Goal: Task Accomplishment & Management: Use online tool/utility

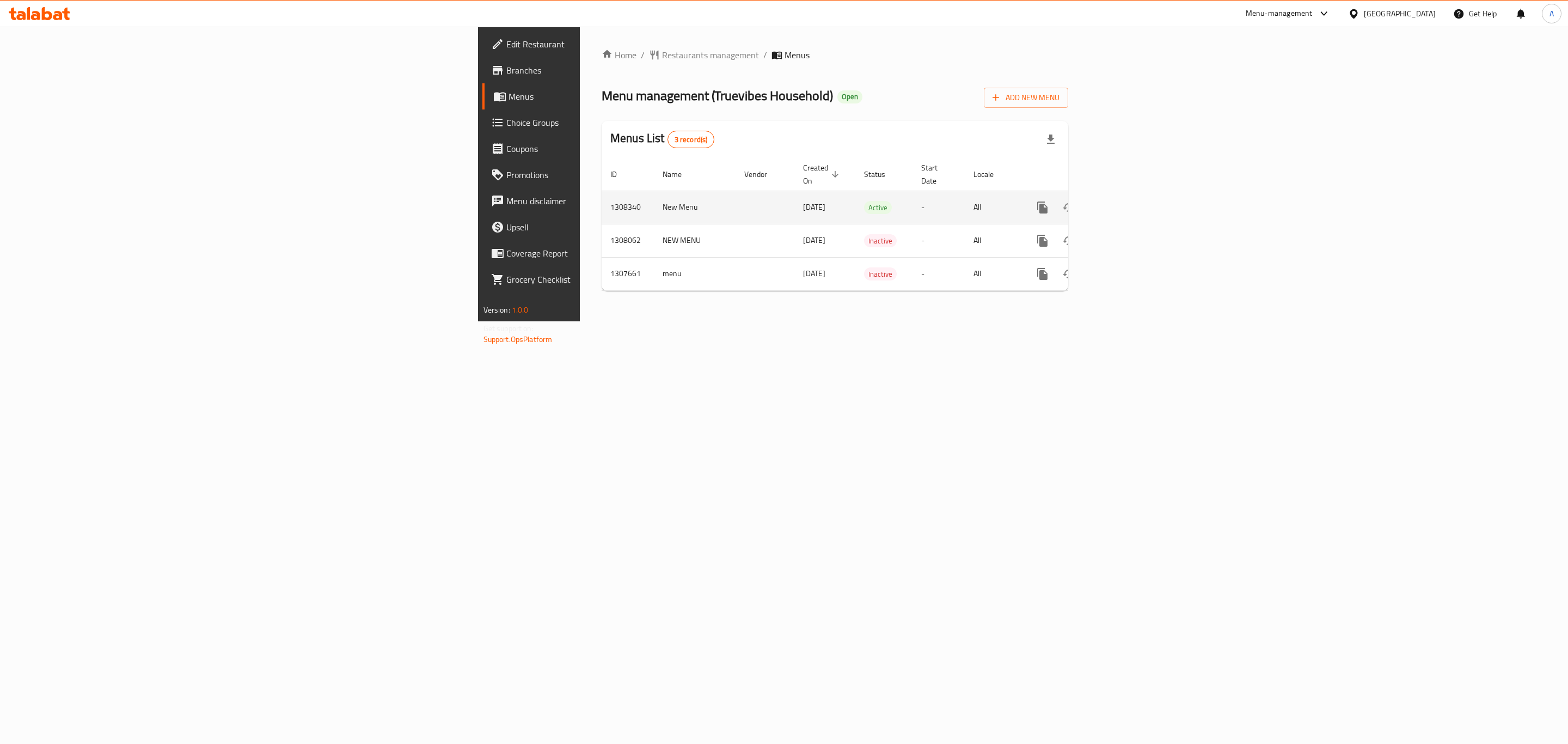
click at [1134, 197] on link "enhanced table" at bounding box center [1121, 208] width 26 height 26
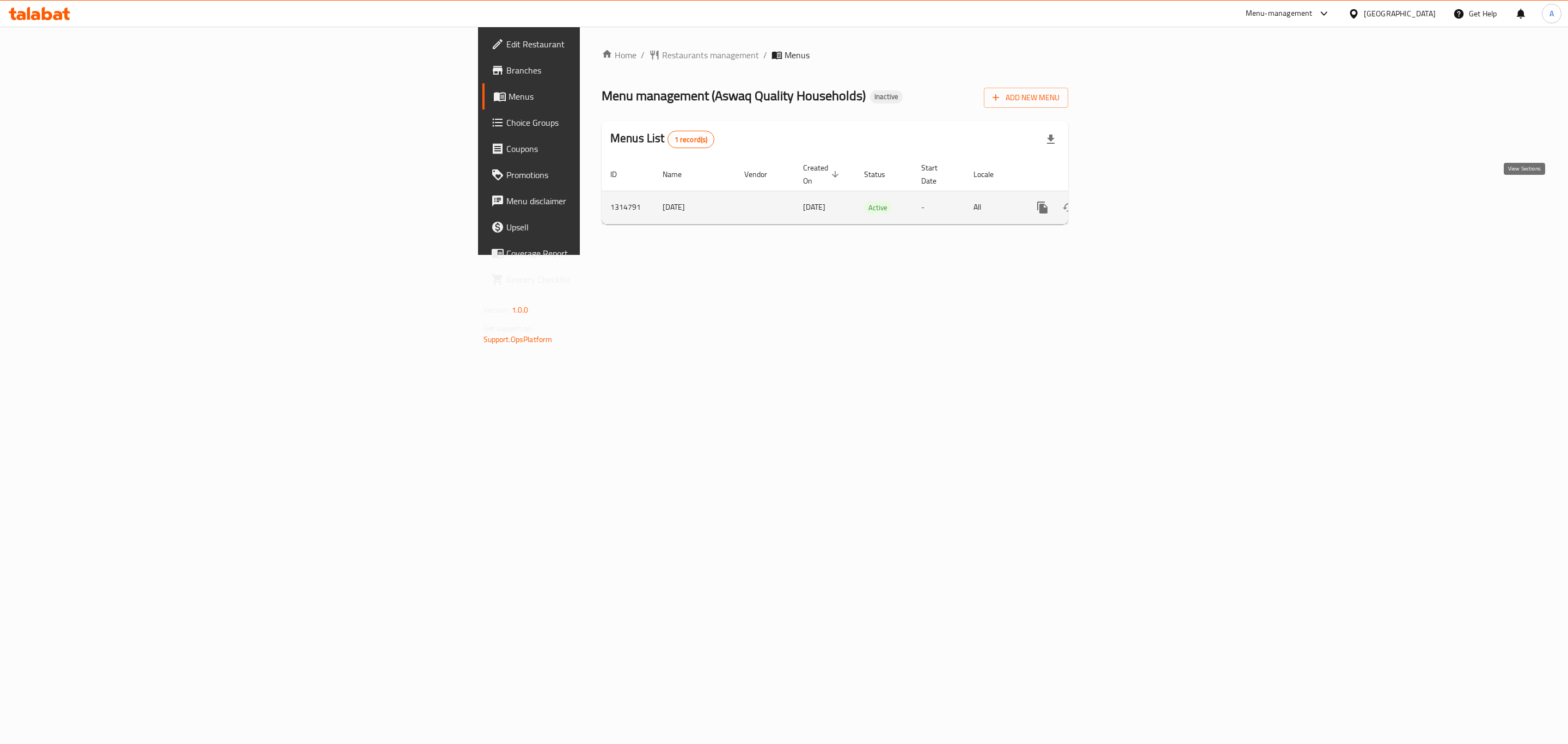
click at [1127, 201] on icon "enhanced table" at bounding box center [1120, 208] width 13 height 13
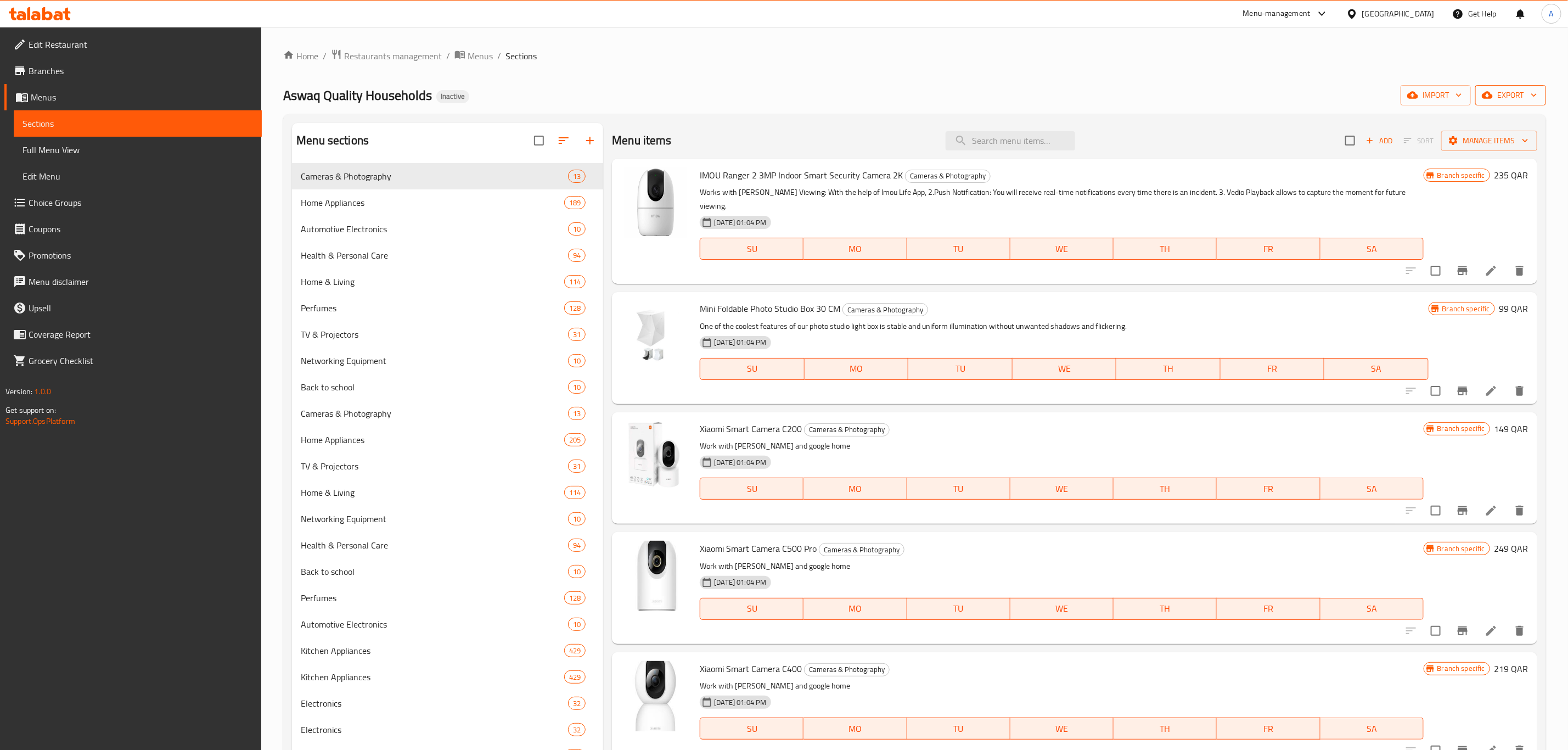
click at [1495, 91] on span "export" at bounding box center [1511, 96] width 53 height 14
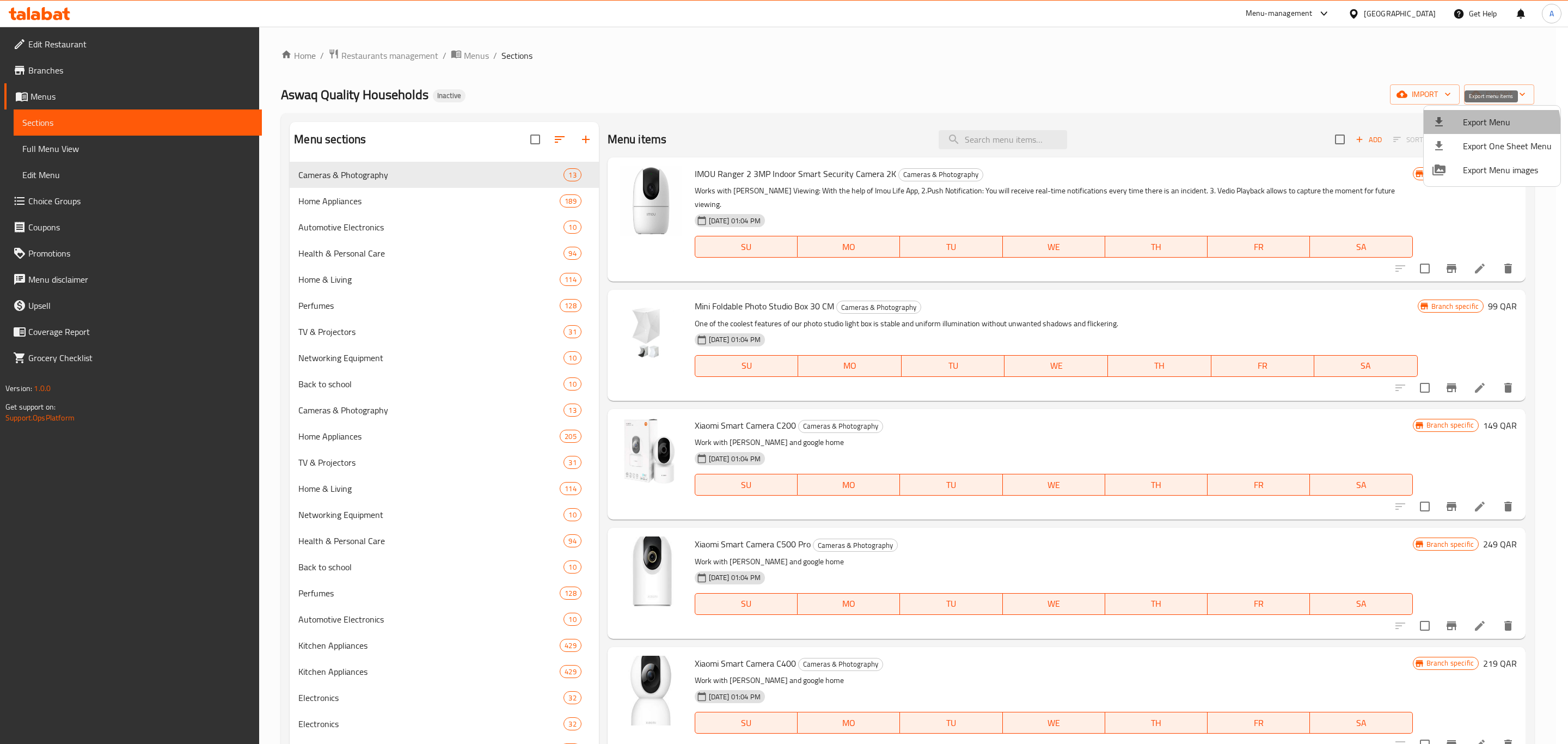
click at [1489, 127] on span "Export Menu" at bounding box center [1507, 122] width 89 height 13
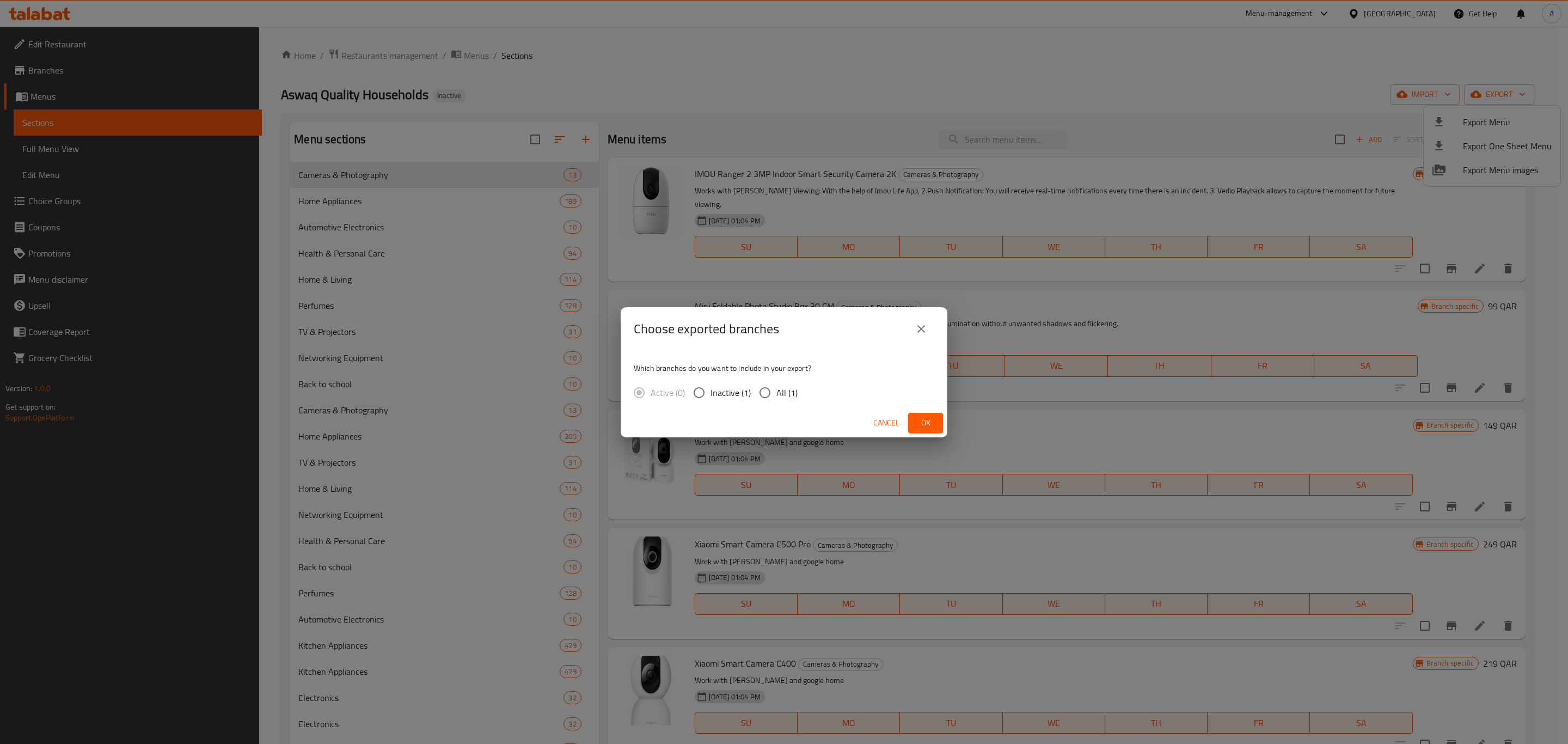
click at [773, 391] on input "All (1)" at bounding box center [765, 393] width 23 height 23
radio input "true"
click at [927, 428] on span "Ok" at bounding box center [925, 423] width 17 height 14
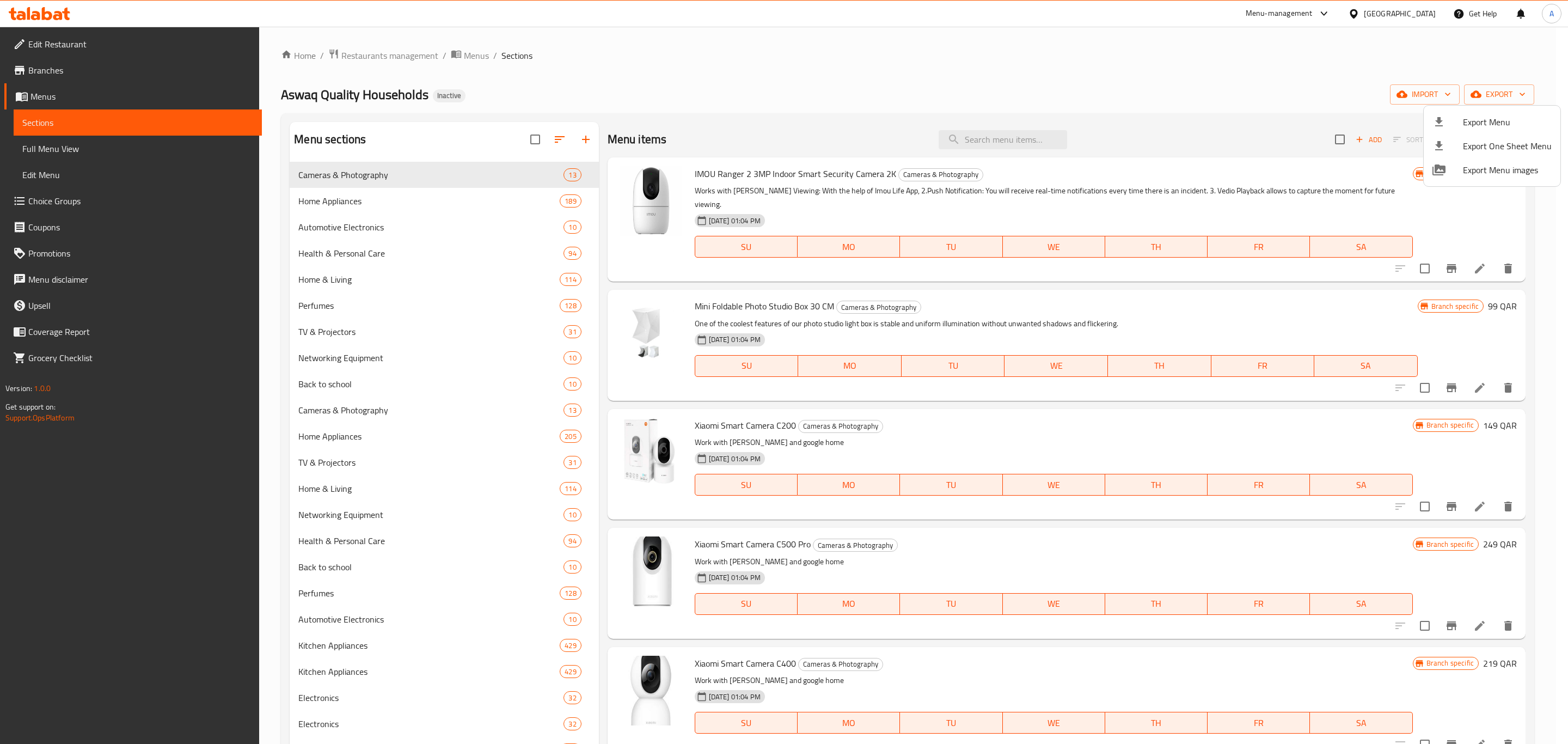
click at [70, 145] on div at bounding box center [784, 372] width 1568 height 744
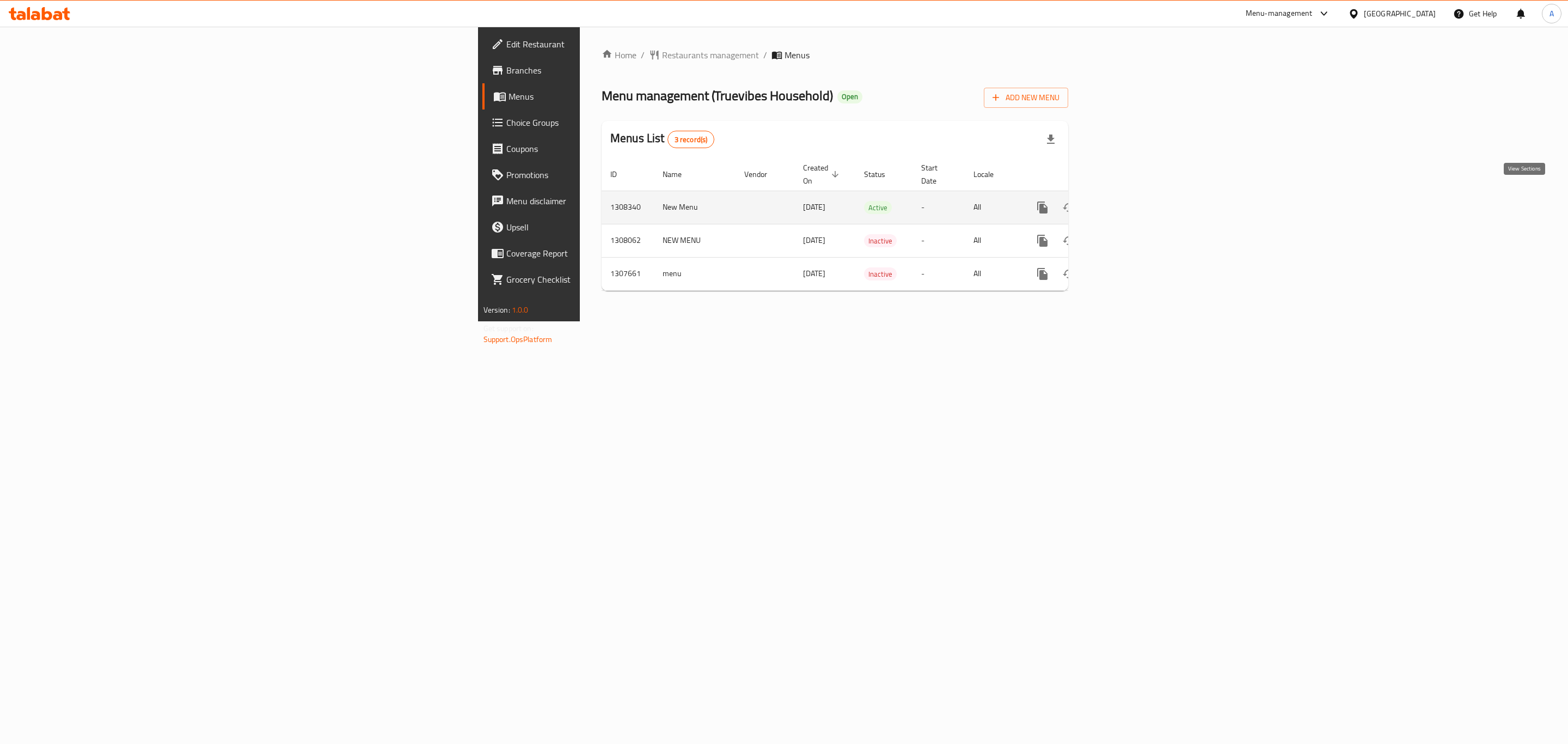
click at [1127, 201] on icon "enhanced table" at bounding box center [1120, 208] width 13 height 13
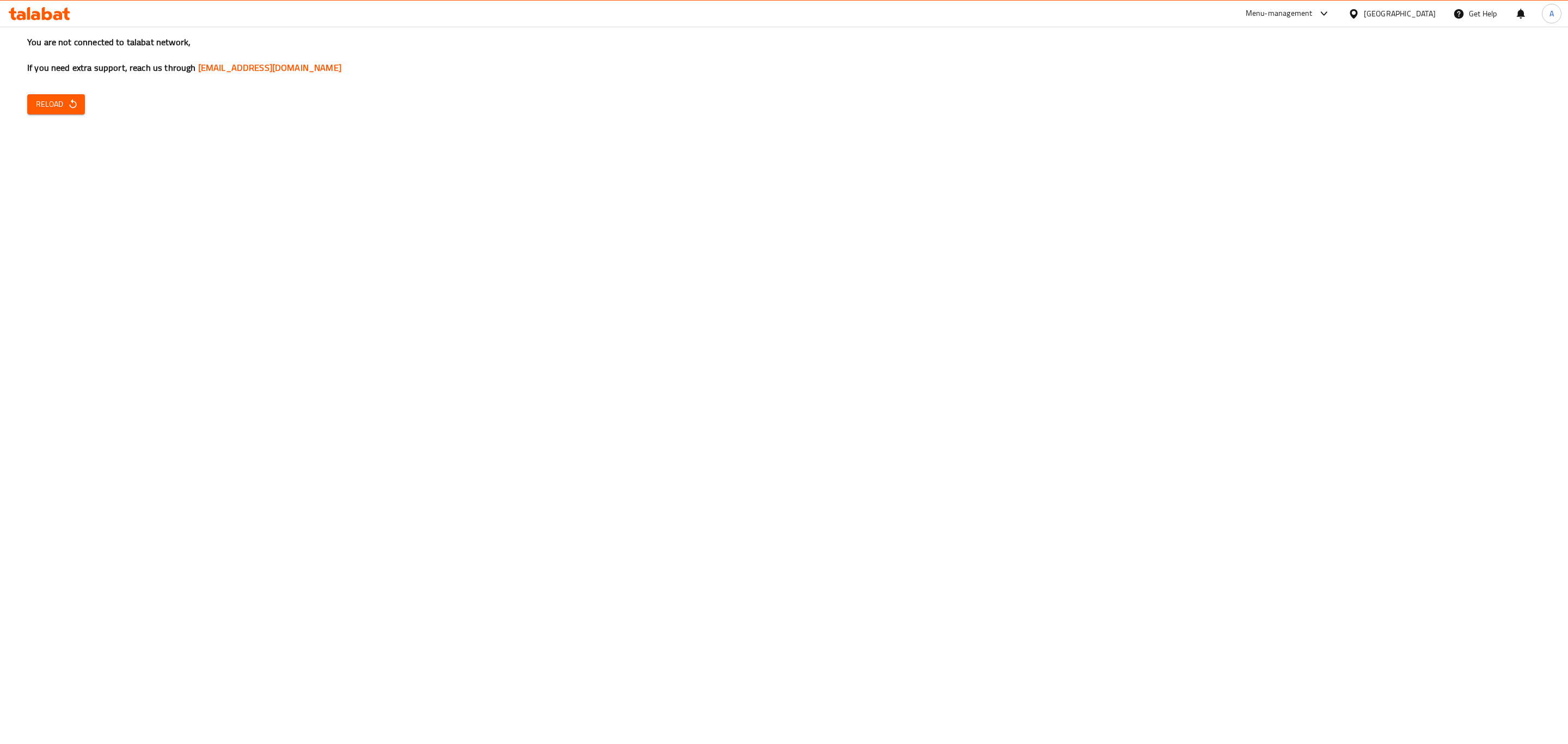
click at [25, 101] on div "You are not connected to talabat network, If you need extra support, reach us t…" at bounding box center [784, 372] width 1568 height 744
click at [43, 108] on span "Reload" at bounding box center [56, 104] width 40 height 14
click at [57, 108] on span "Reload" at bounding box center [56, 104] width 40 height 14
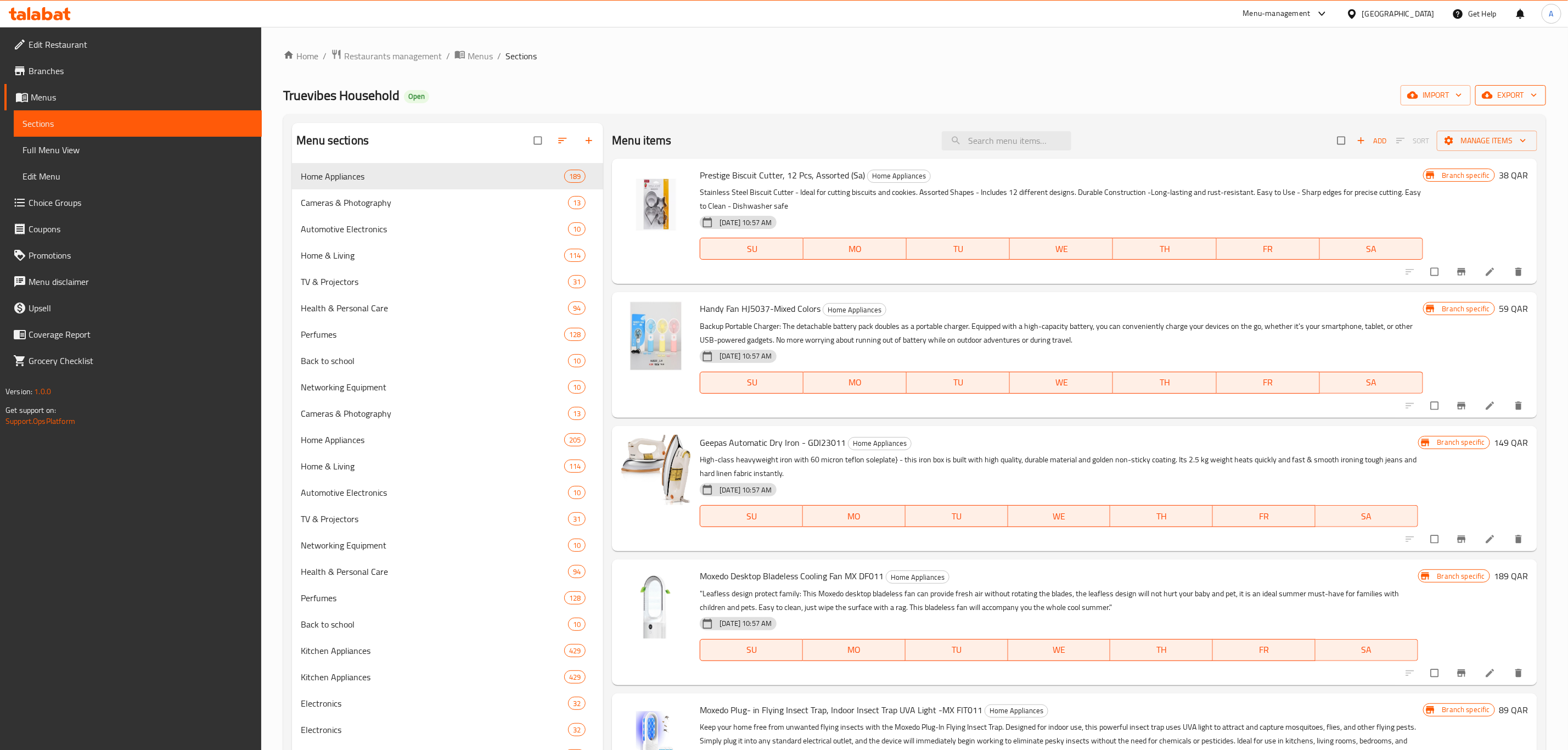
click at [1512, 92] on span "export" at bounding box center [1511, 96] width 53 height 14
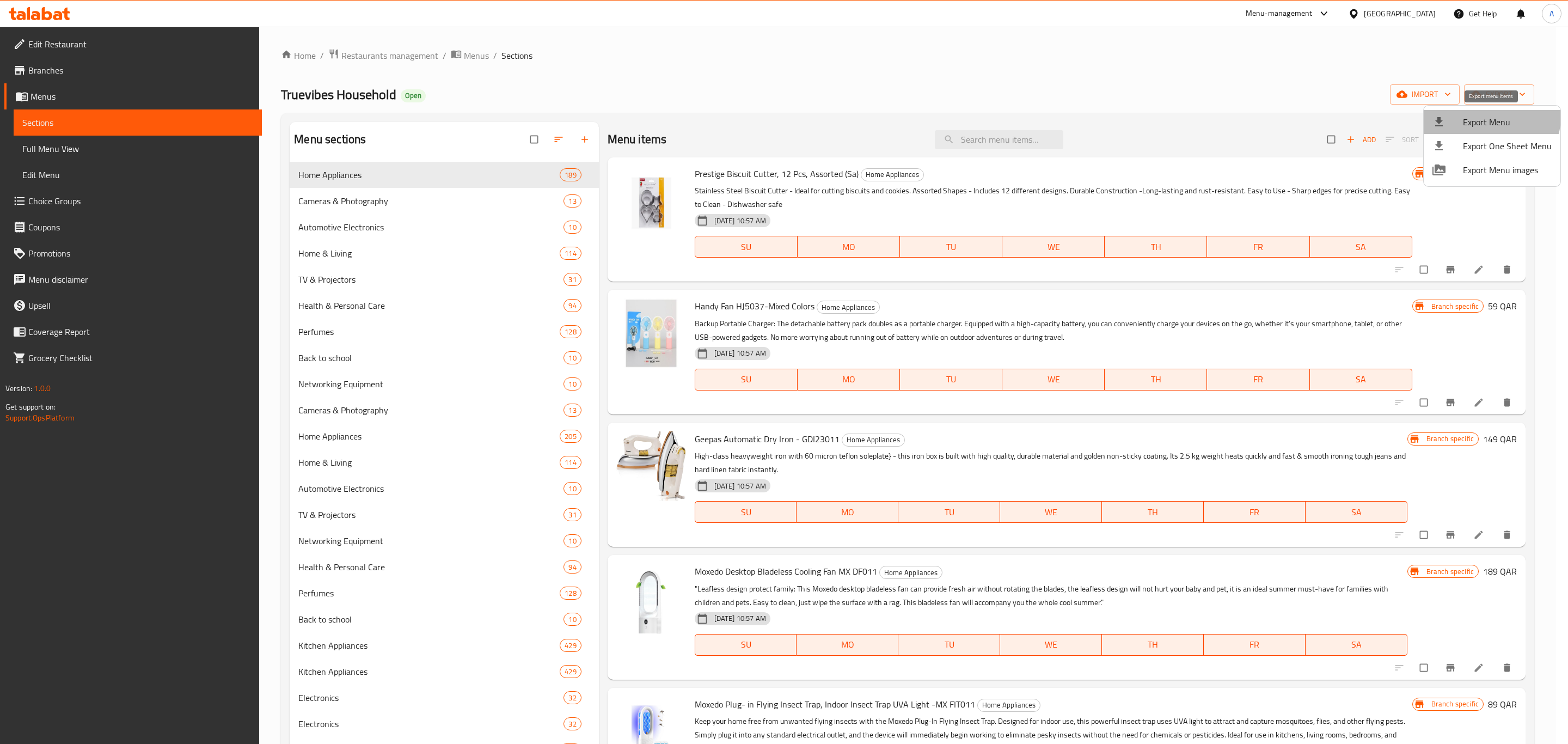
click at [1486, 116] on span "Export Menu" at bounding box center [1507, 122] width 89 height 13
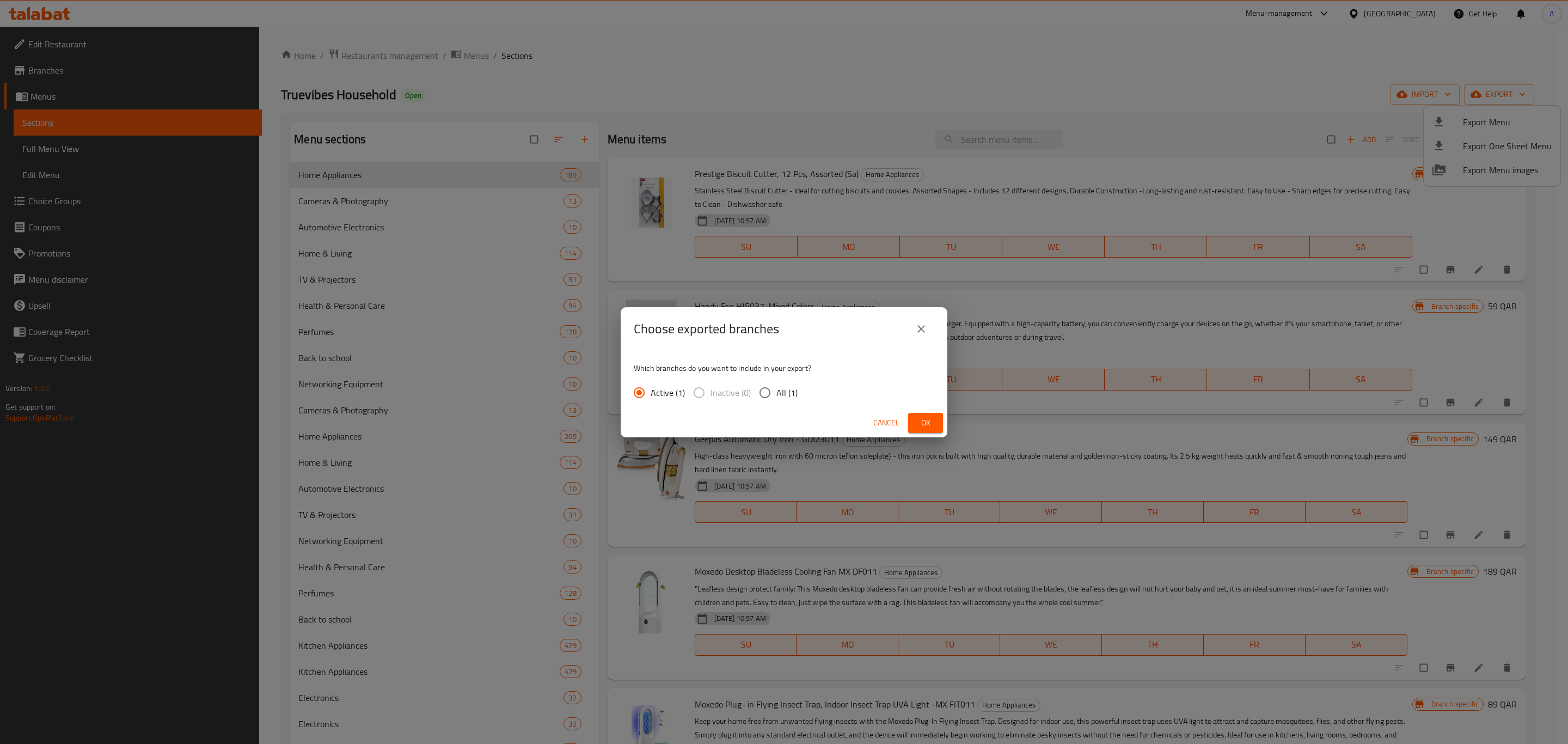
click at [786, 387] on span "All (1)" at bounding box center [786, 393] width 21 height 13
click at [776, 387] on input "All (1)" at bounding box center [765, 393] width 23 height 23
radio input "true"
click at [925, 422] on span "Ok" at bounding box center [925, 423] width 17 height 14
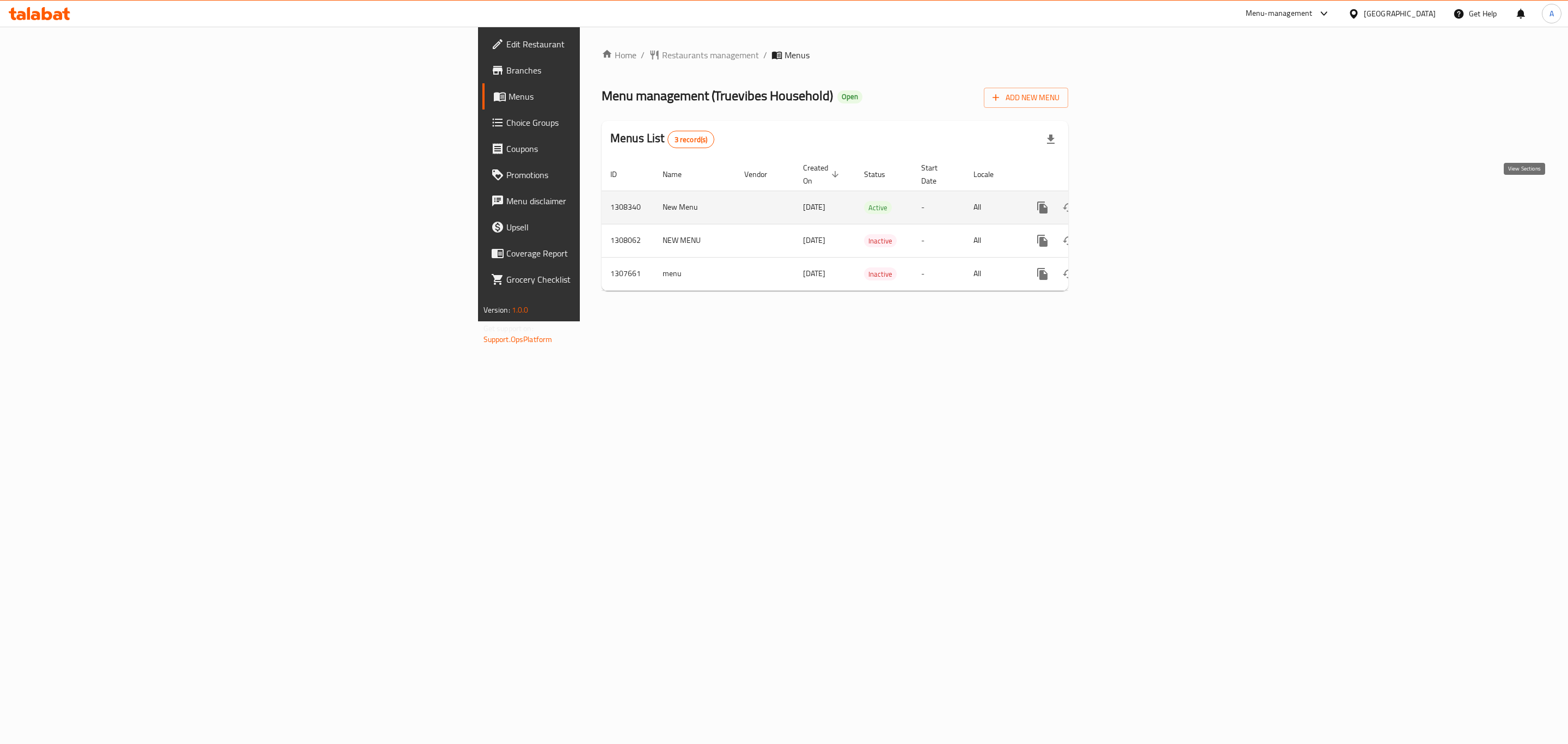
click at [1127, 201] on icon "enhanced table" at bounding box center [1120, 208] width 13 height 13
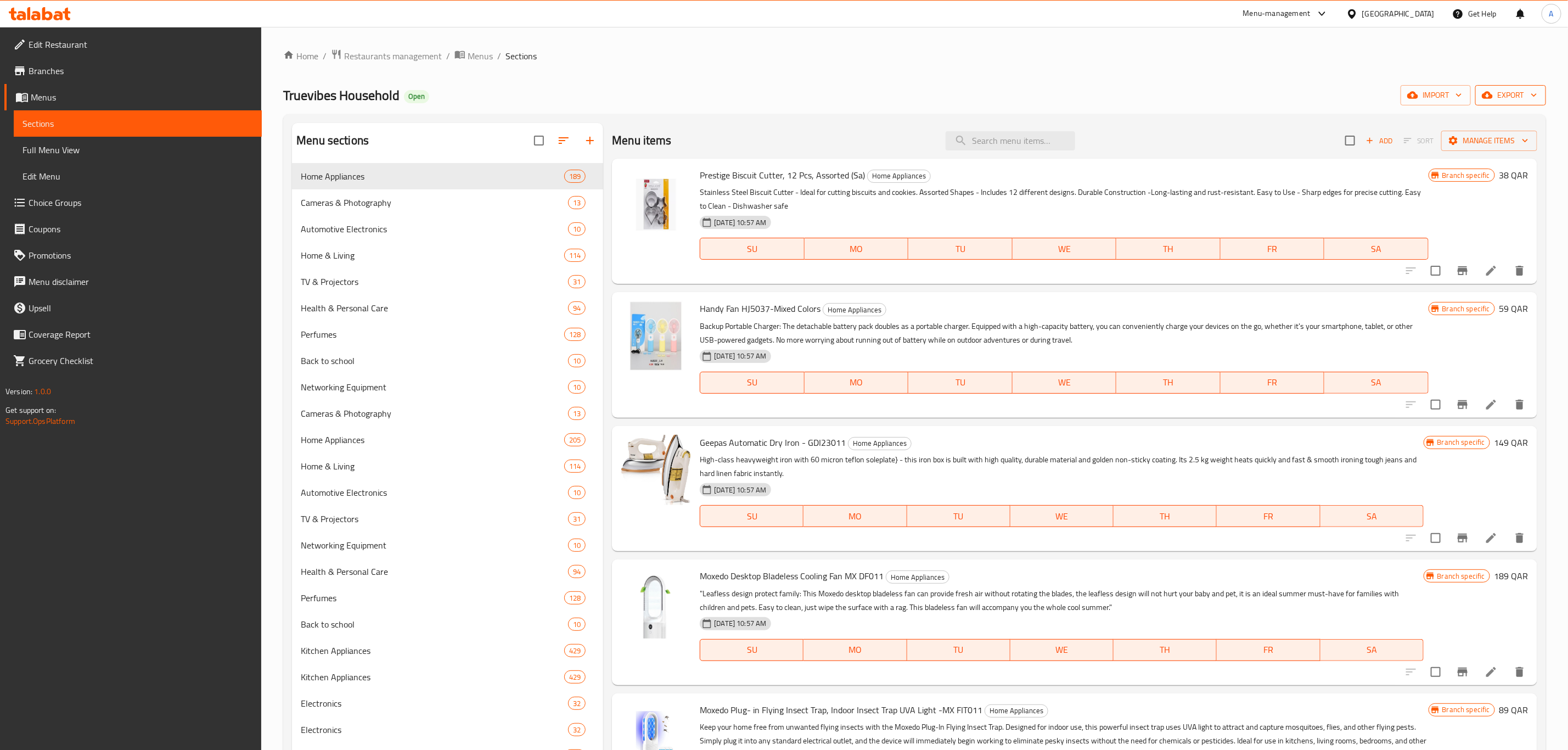
click at [1499, 100] on span "export" at bounding box center [1511, 96] width 53 height 14
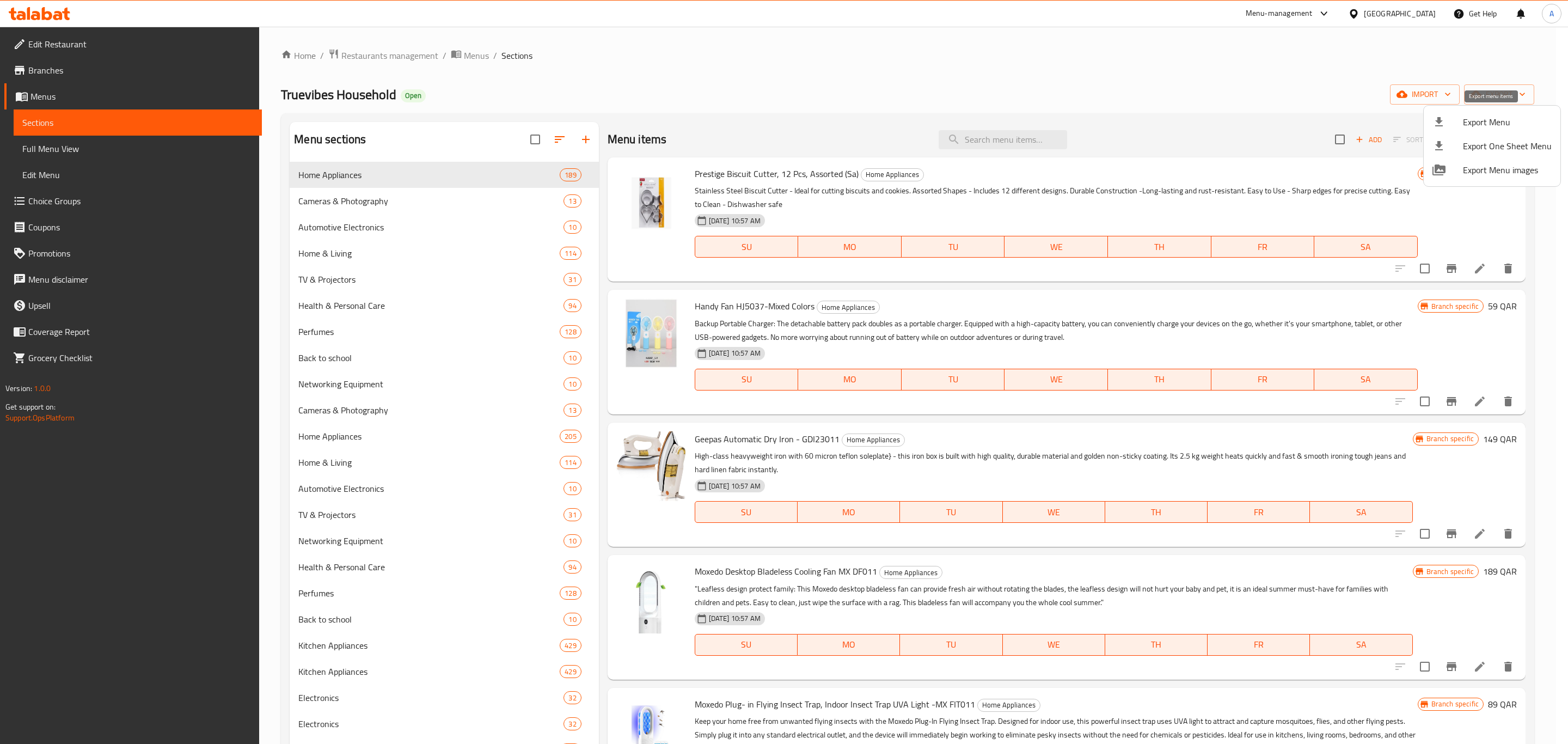
click at [1490, 121] on span "Export Menu" at bounding box center [1507, 122] width 89 height 13
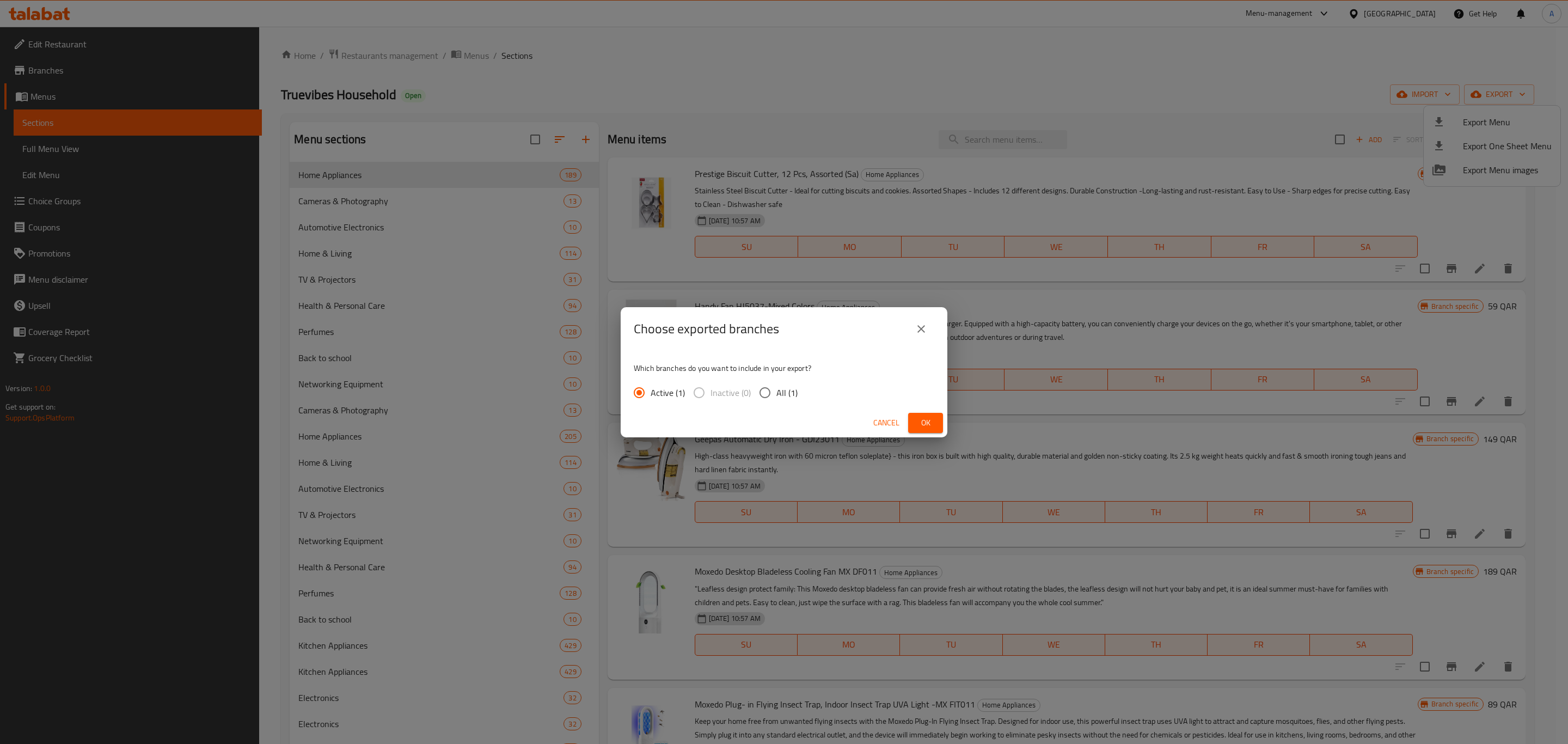
click at [760, 390] on input "All (1)" at bounding box center [765, 393] width 23 height 23
radio input "true"
click at [918, 425] on span "Ok" at bounding box center [925, 423] width 17 height 14
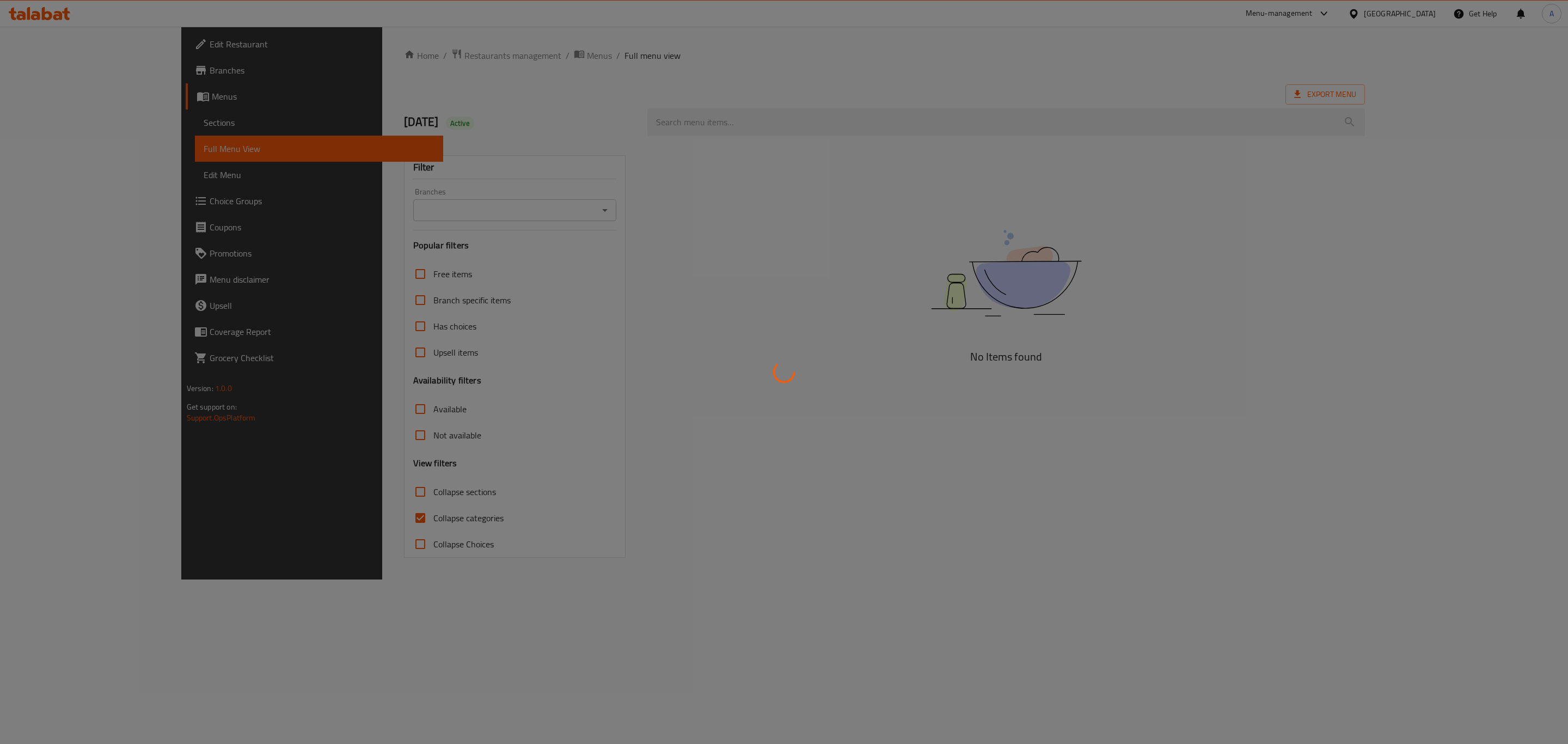
click at [421, 130] on div at bounding box center [784, 372] width 1568 height 744
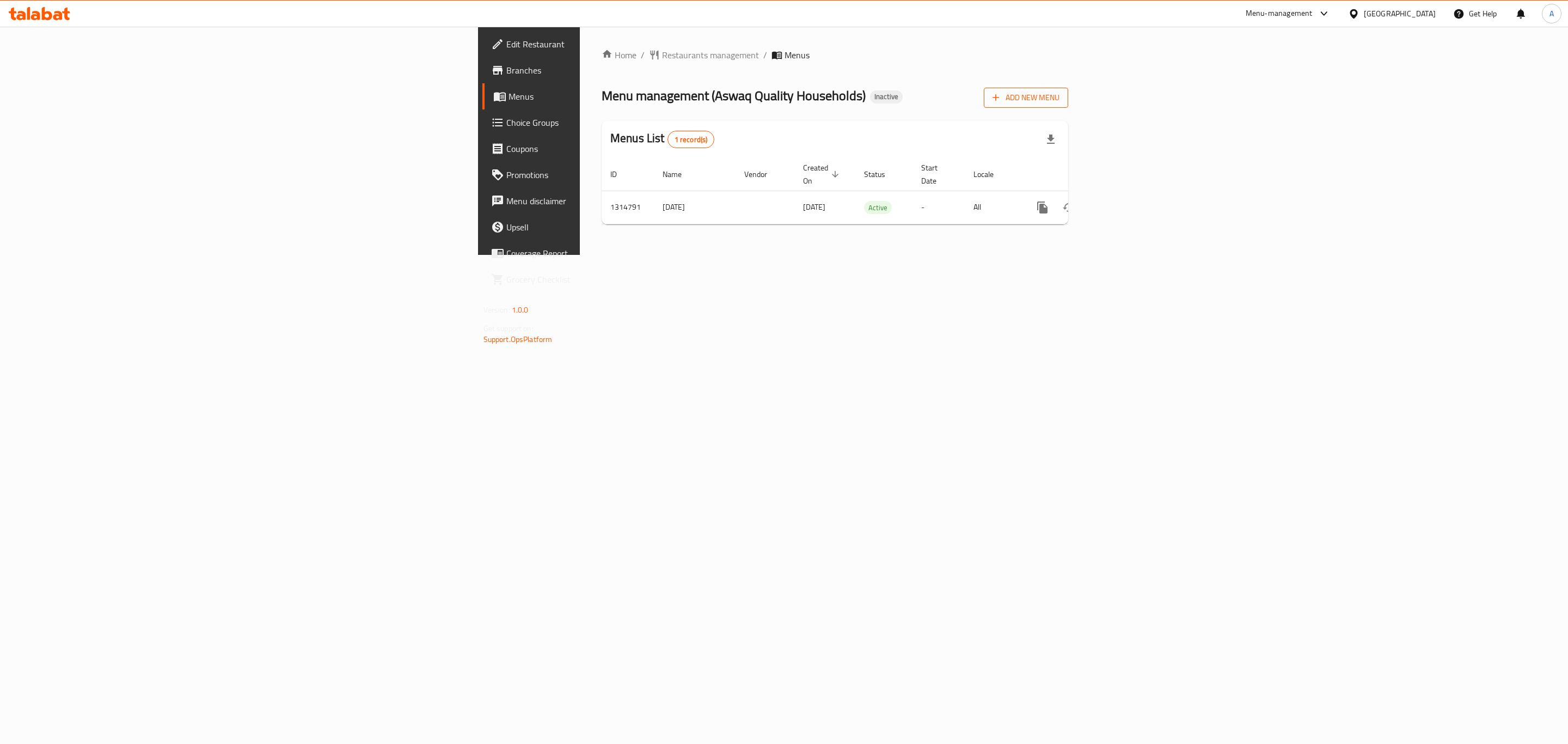
click at [1060, 100] on span "Add New Menu" at bounding box center [1026, 98] width 67 height 14
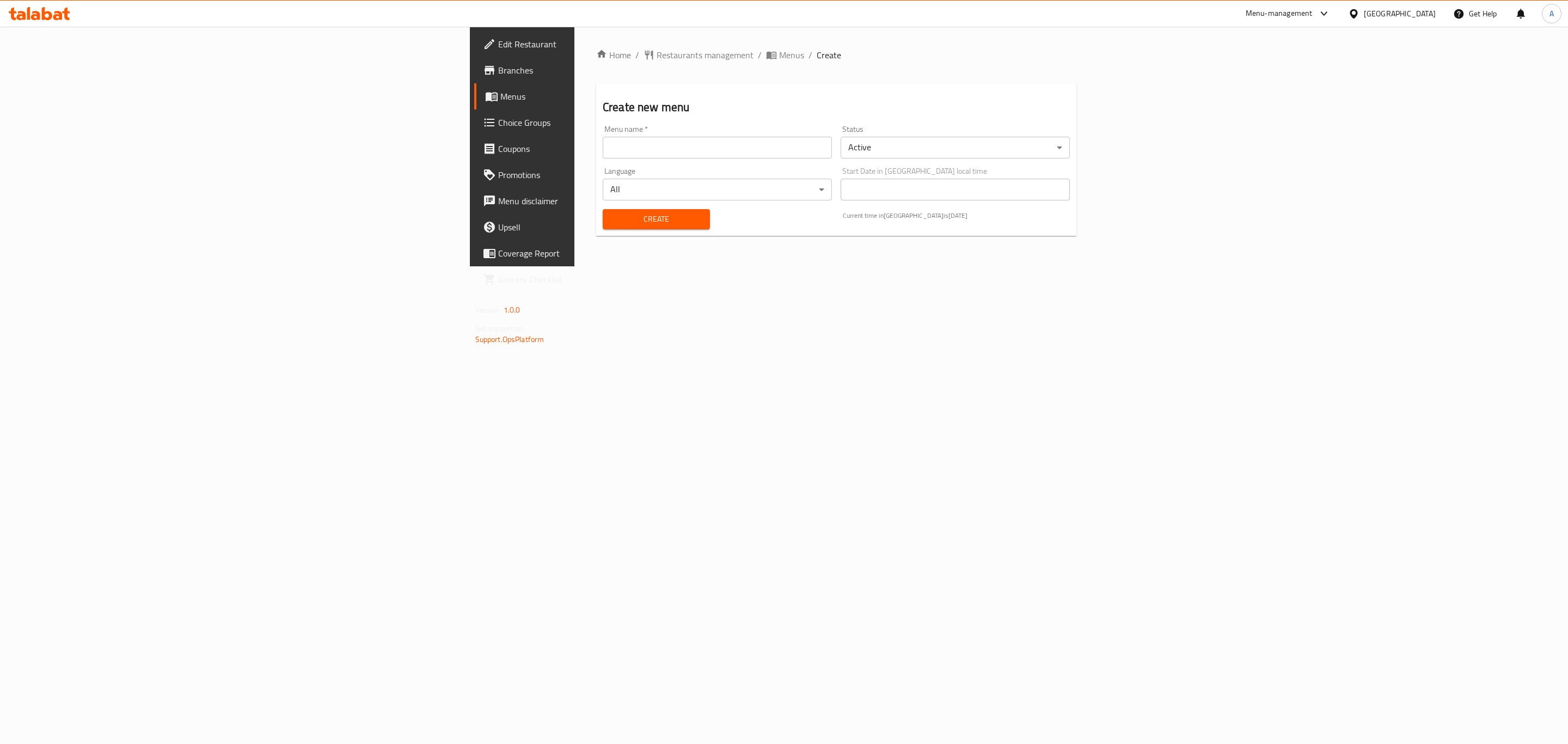
click at [696, 150] on input "text" at bounding box center [717, 148] width 229 height 22
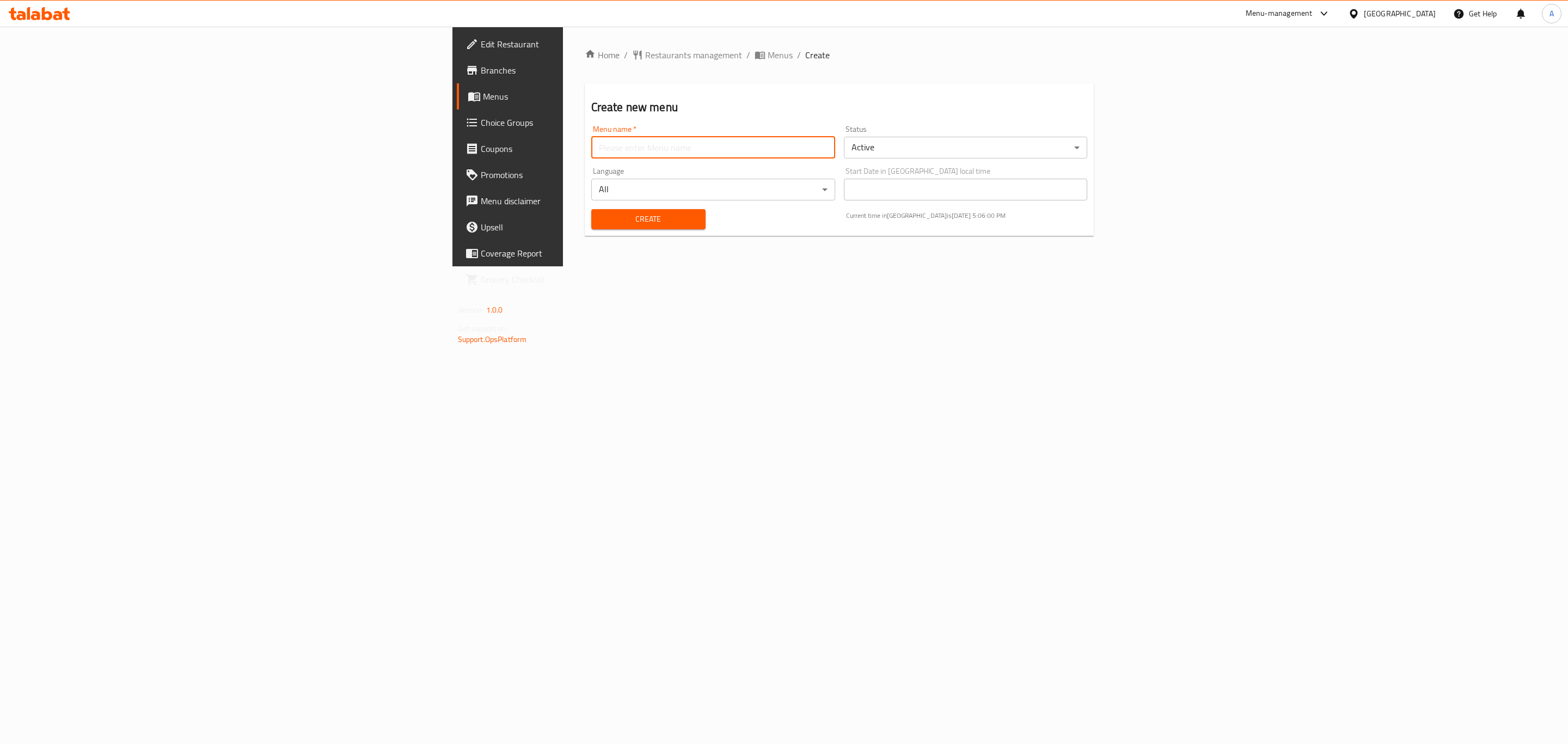
type input "new MENU"
click at [600, 219] on span "Create" at bounding box center [648, 219] width 97 height 14
click at [768, 54] on span "Menus" at bounding box center [780, 54] width 25 height 13
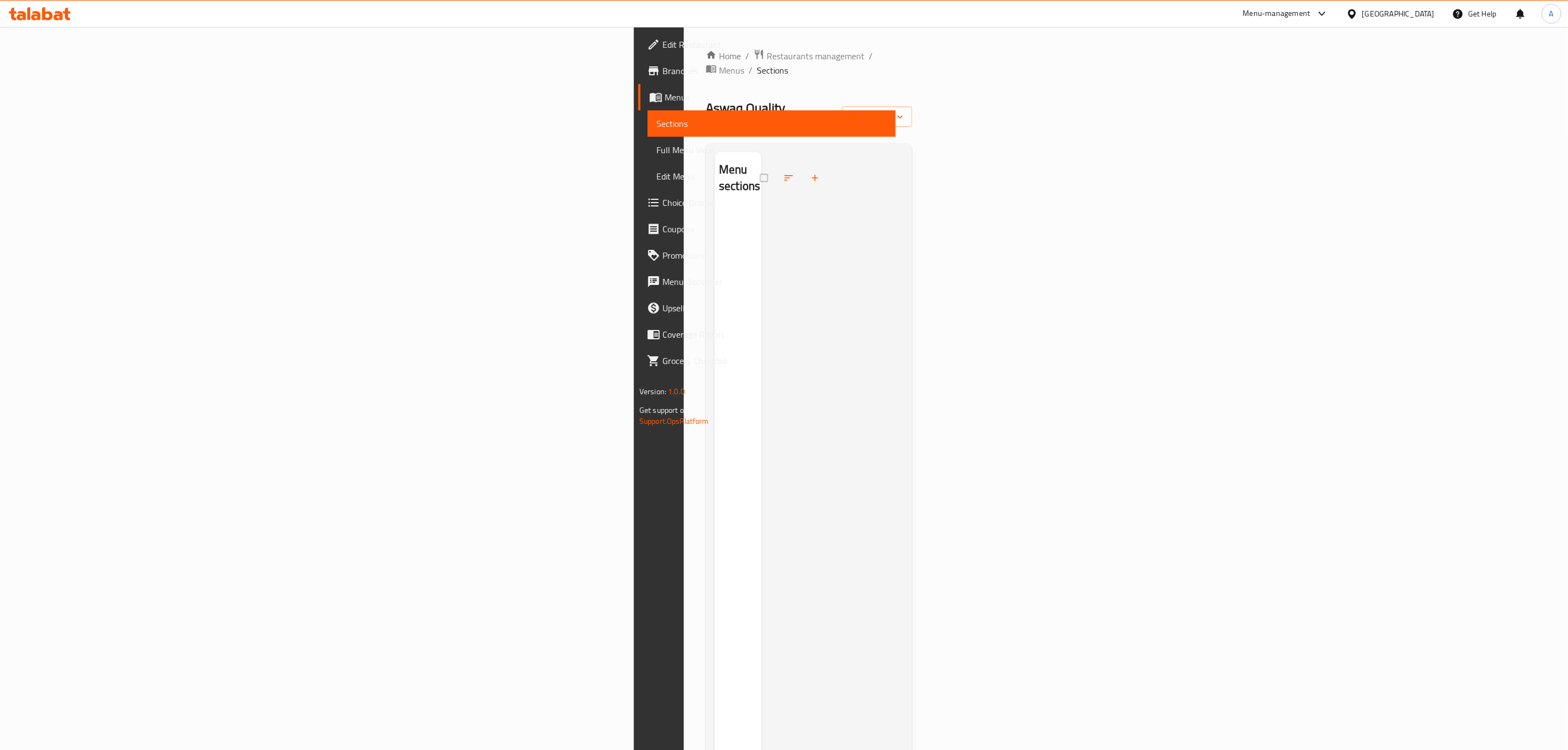
click at [912, 106] on div "Home / Restaurants management / Menus / Sections Aswaq Quality Households Inact…" at bounding box center [808, 480] width 206 height 862
click at [903, 110] on span "import" at bounding box center [876, 117] width 52 height 14
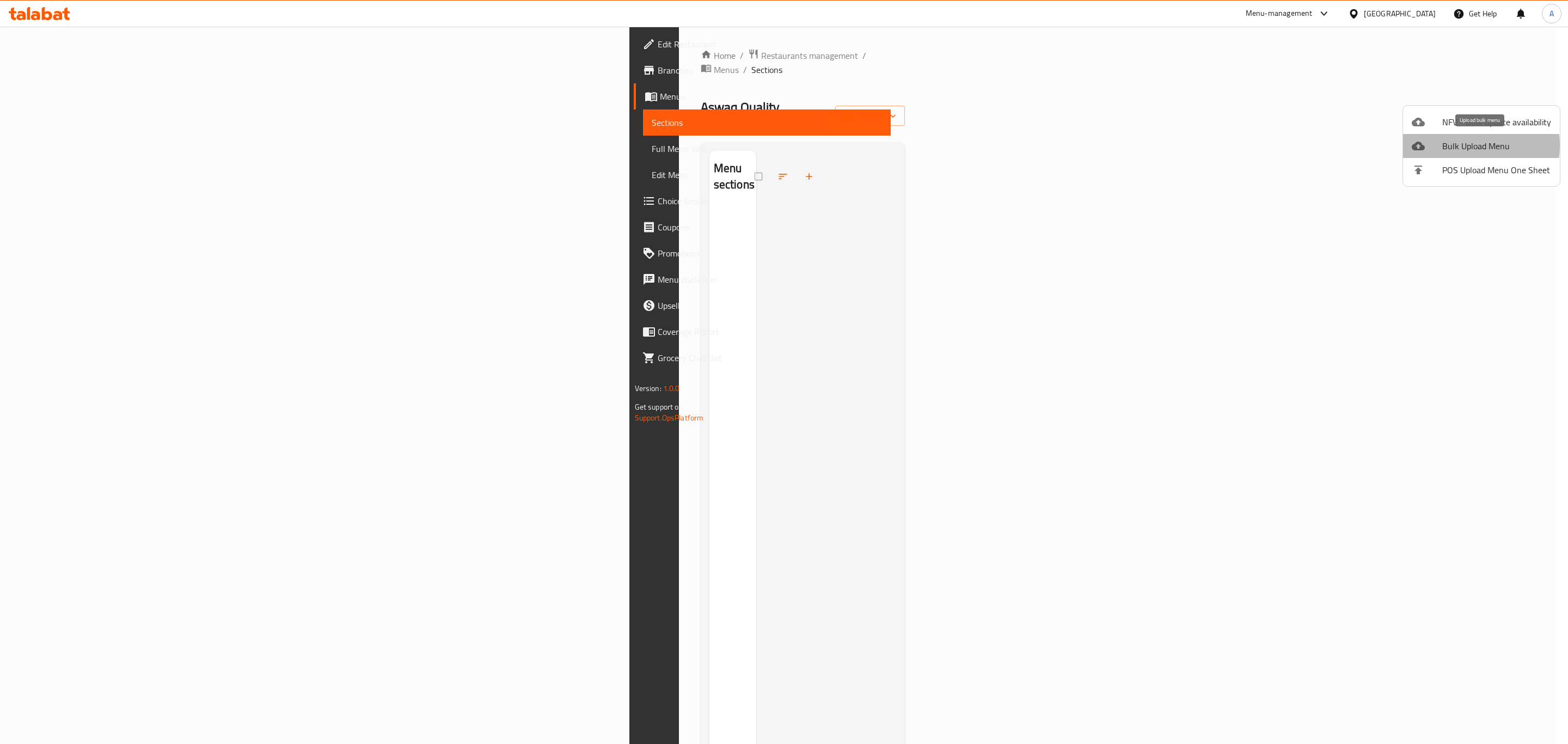
click at [1464, 145] on span "Bulk Upload Menu" at bounding box center [1497, 145] width 109 height 13
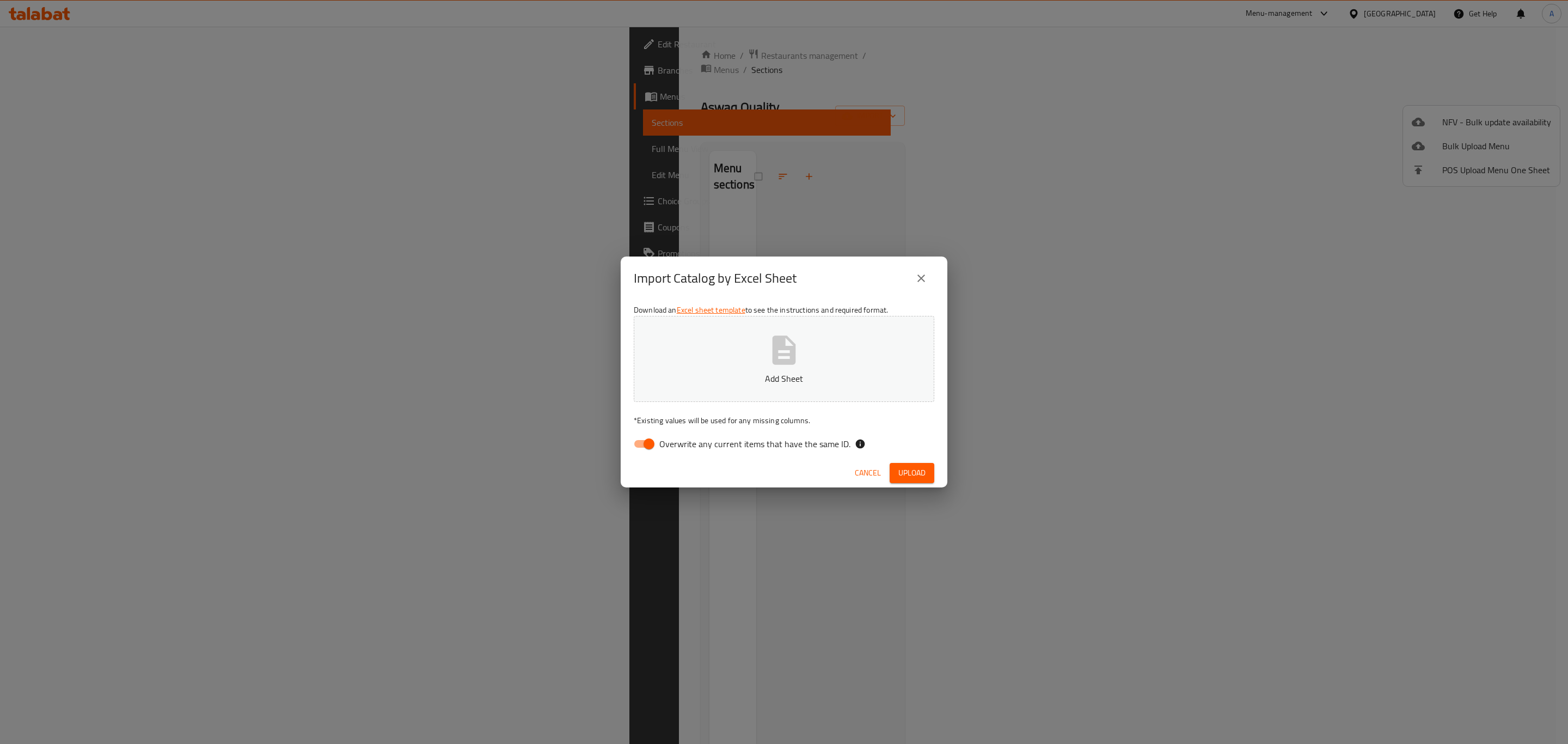
click at [695, 442] on span "Overwrite any current items that have the same ID." at bounding box center [755, 444] width 191 height 13
click at [680, 442] on input "Overwrite any current items that have the same ID." at bounding box center [649, 444] width 62 height 21
checkbox input "false"
click at [743, 369] on button "Add Sheet" at bounding box center [784, 358] width 301 height 86
click at [903, 474] on span "Upload" at bounding box center [911, 473] width 27 height 14
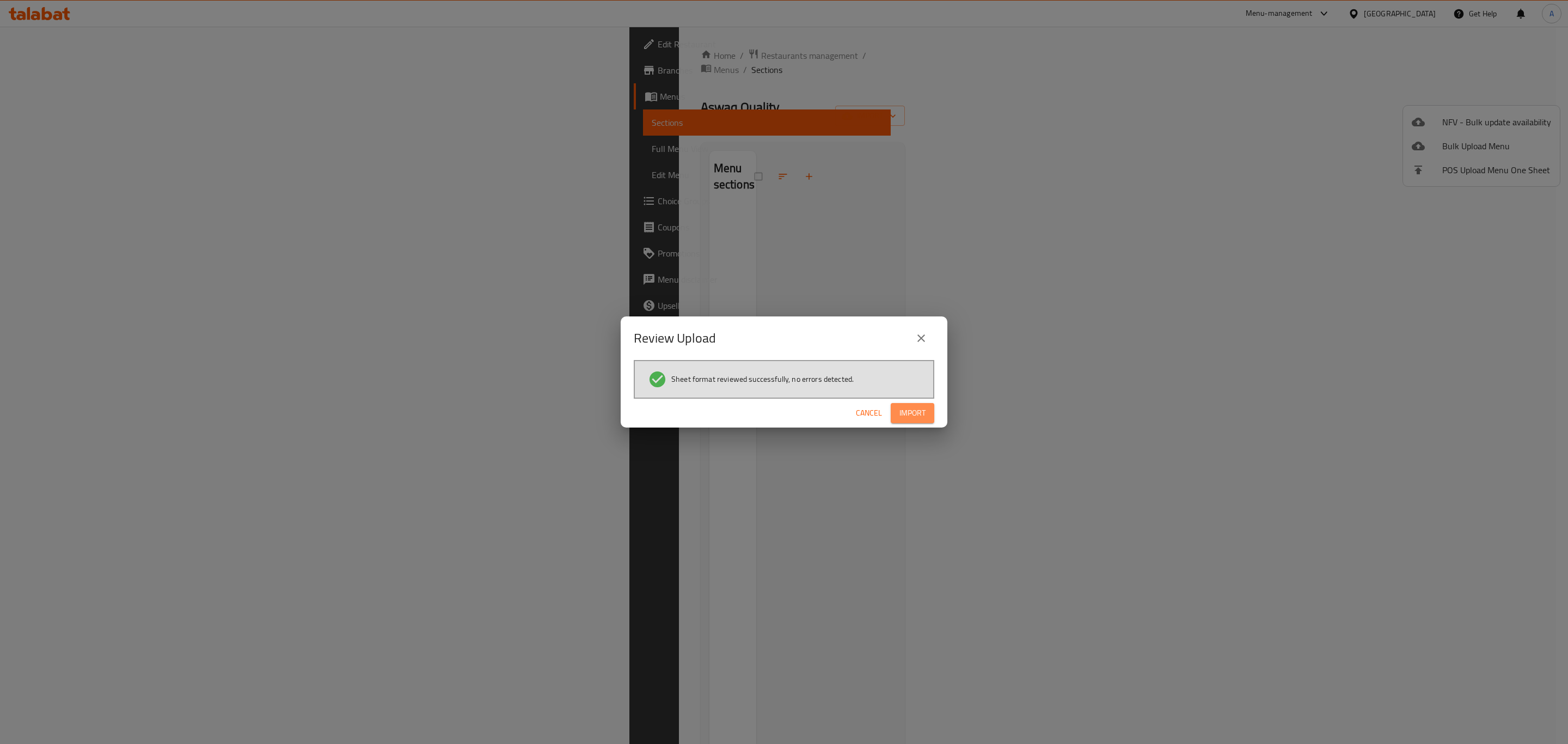
click at [925, 412] on span "Import" at bounding box center [913, 414] width 26 height 14
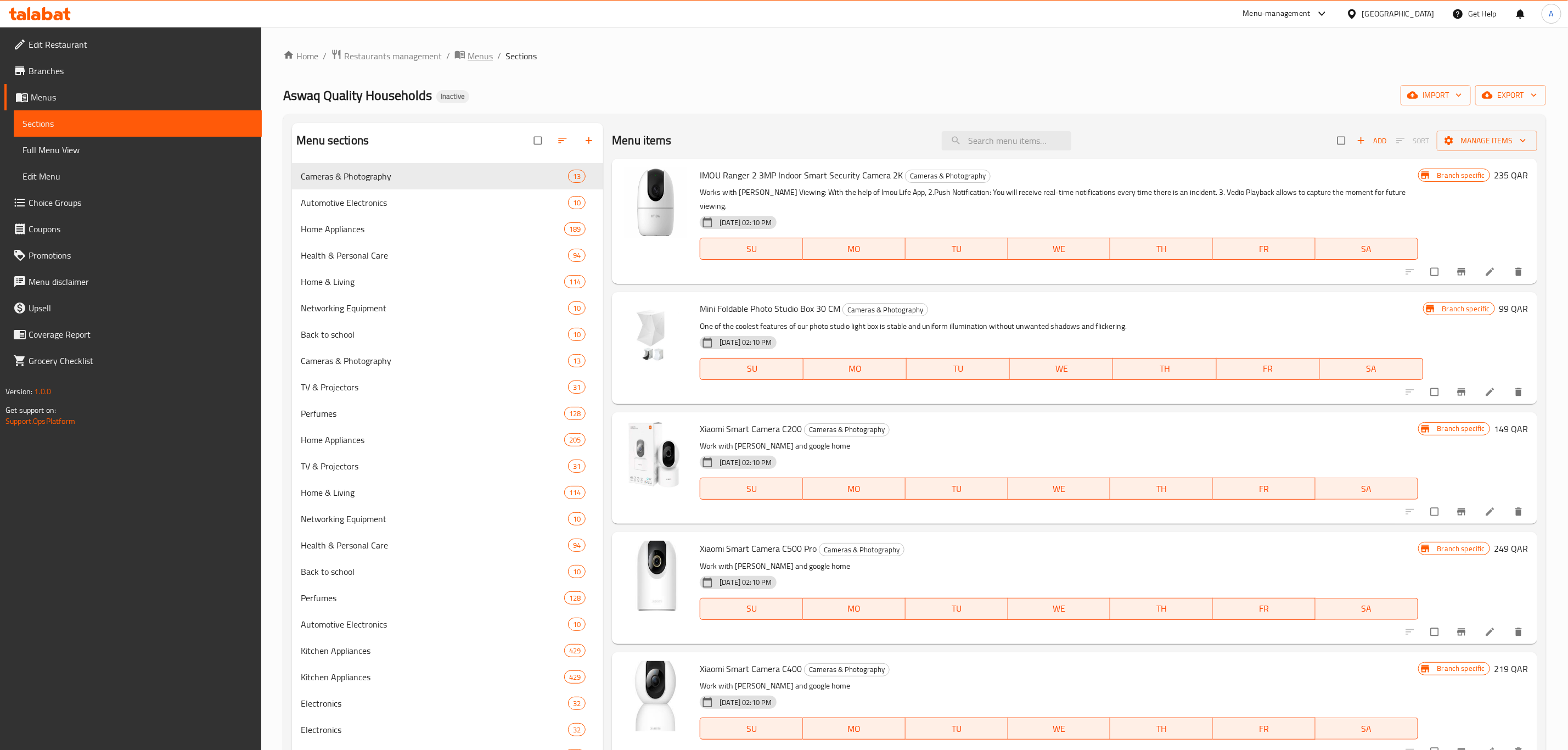
click at [478, 56] on span "Menus" at bounding box center [480, 56] width 25 height 13
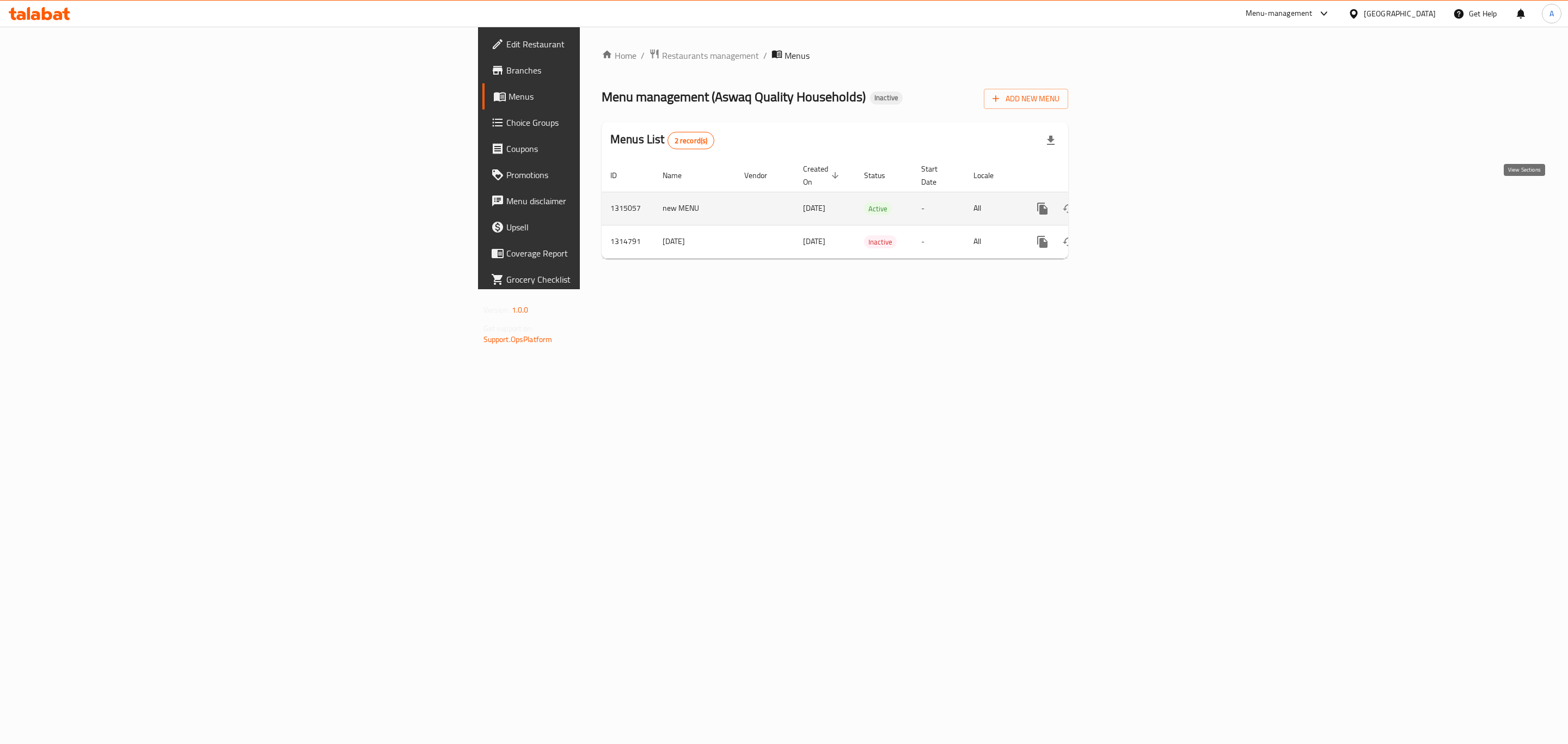
click at [1127, 202] on icon "enhanced table" at bounding box center [1120, 208] width 13 height 13
